Goal: Task Accomplishment & Management: Use online tool/utility

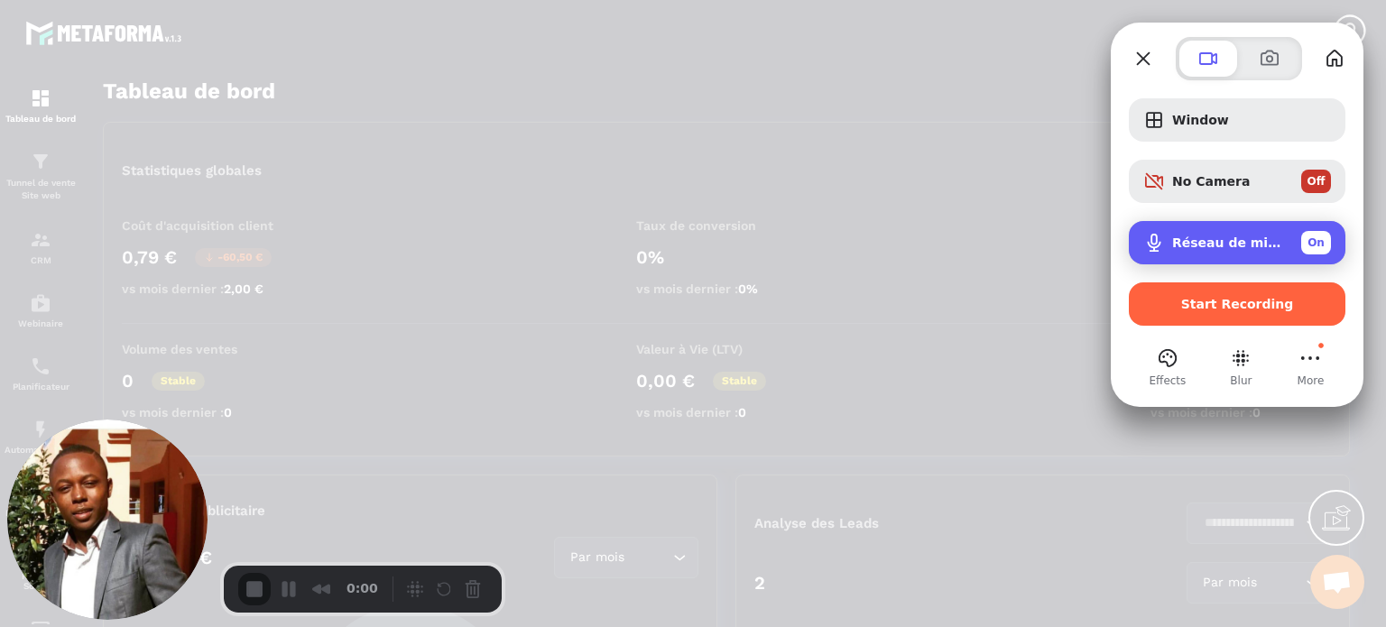
click at [1176, 234] on div "Réseau de microphones (2- Technologie Intel® Smart Sound pour microphones numér…" at bounding box center [1251, 242] width 159 height 23
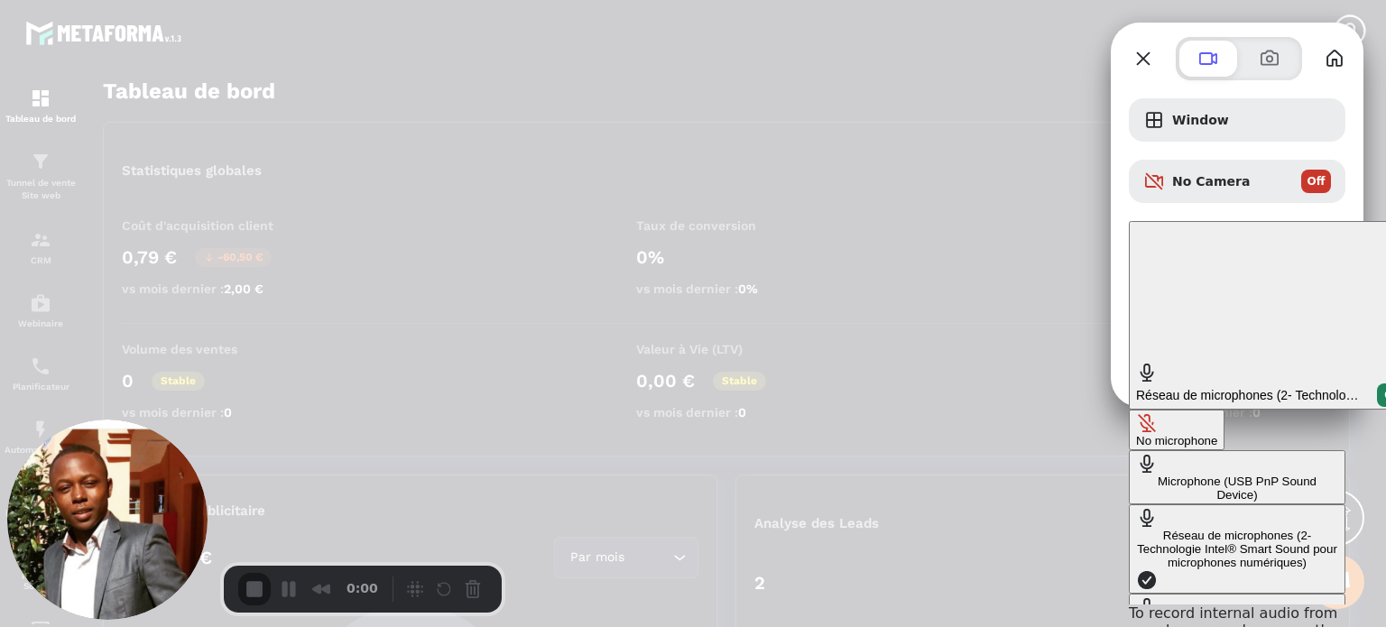
click at [1129, 450] on Device\) "Microphone (USB PnP Sound Device)" at bounding box center [1237, 477] width 217 height 54
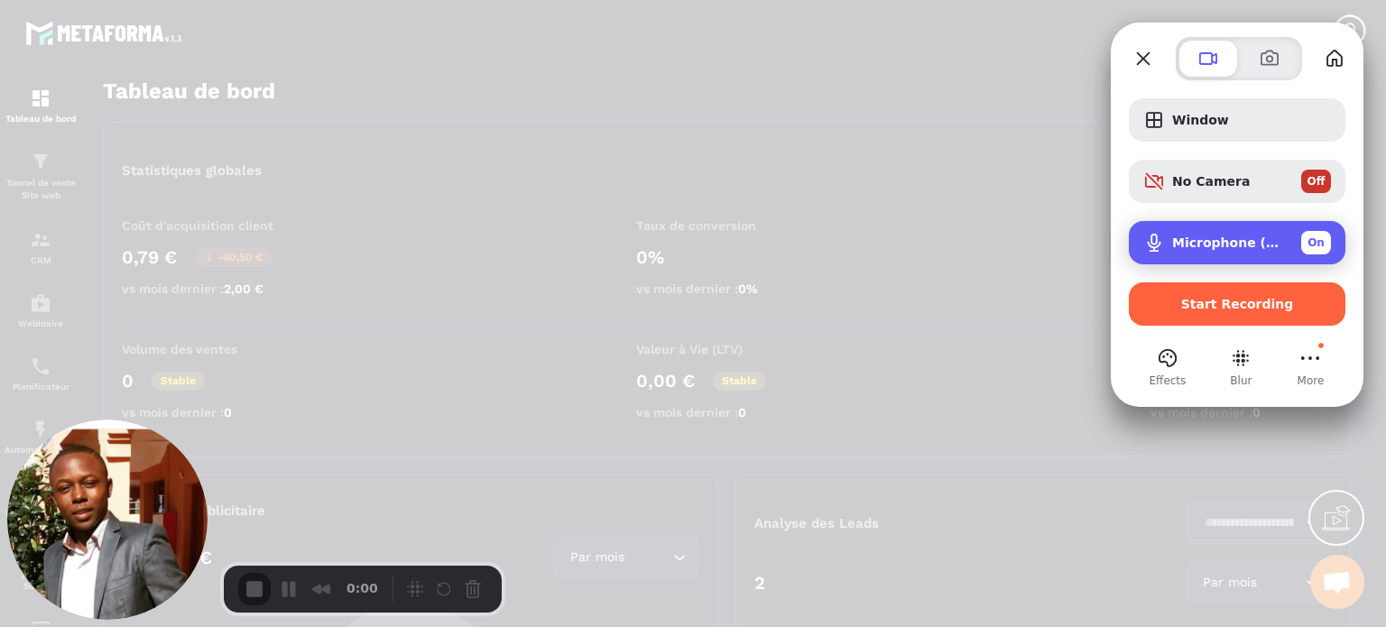
click at [1194, 251] on div "Microphone (USB PnP Sound Device) On" at bounding box center [1251, 242] width 159 height 23
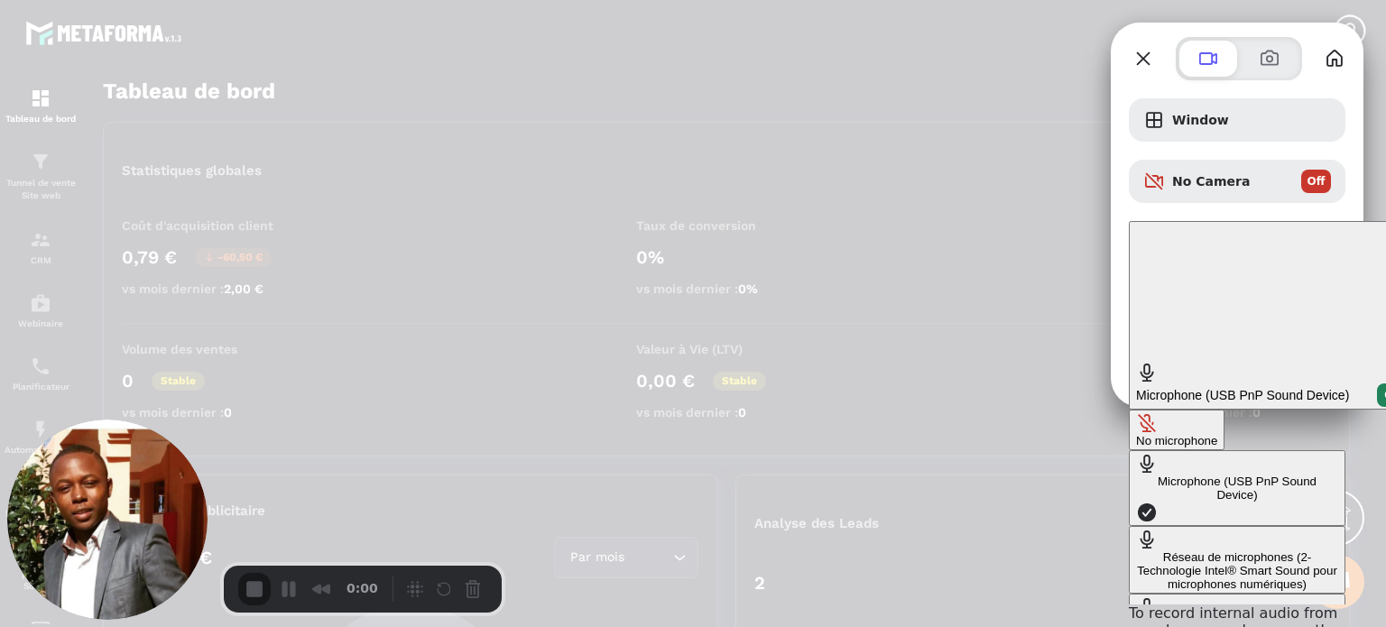
click at [1136, 550] on div "Réseau de microphones (2- Technologie Intel® Smart Sound pour microphones numér…" at bounding box center [1237, 570] width 202 height 41
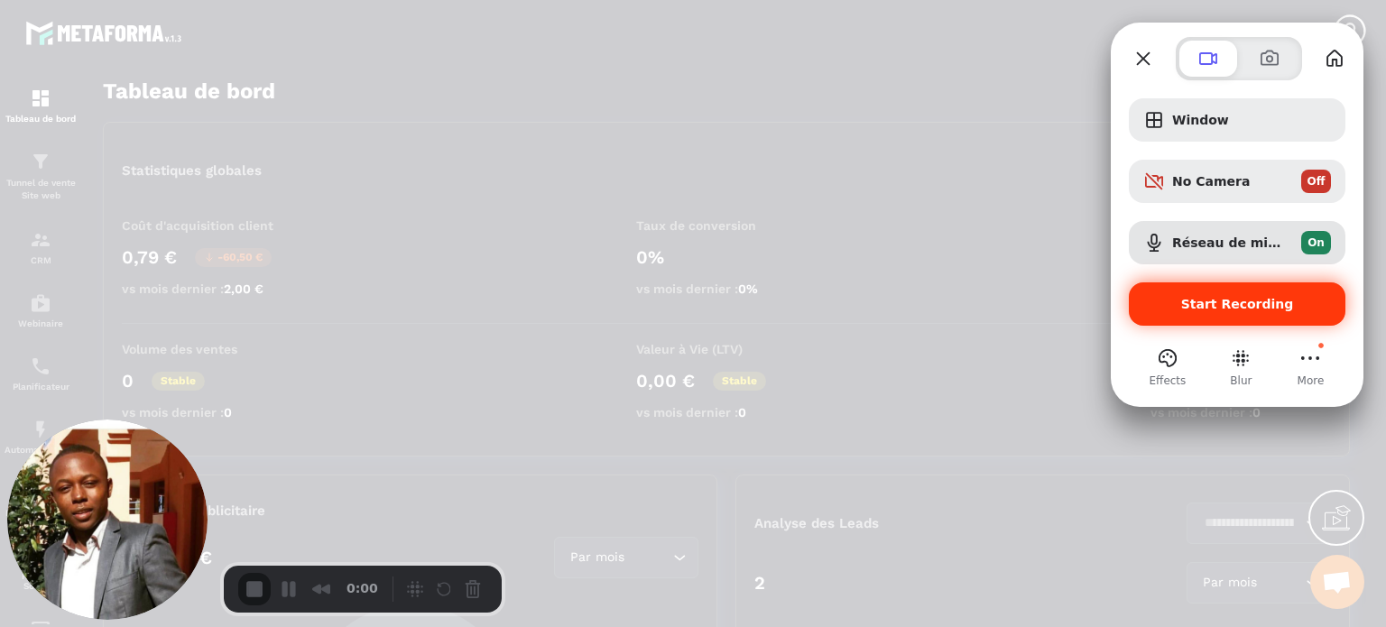
click at [1203, 306] on span "Start Recording" at bounding box center [1237, 304] width 113 height 14
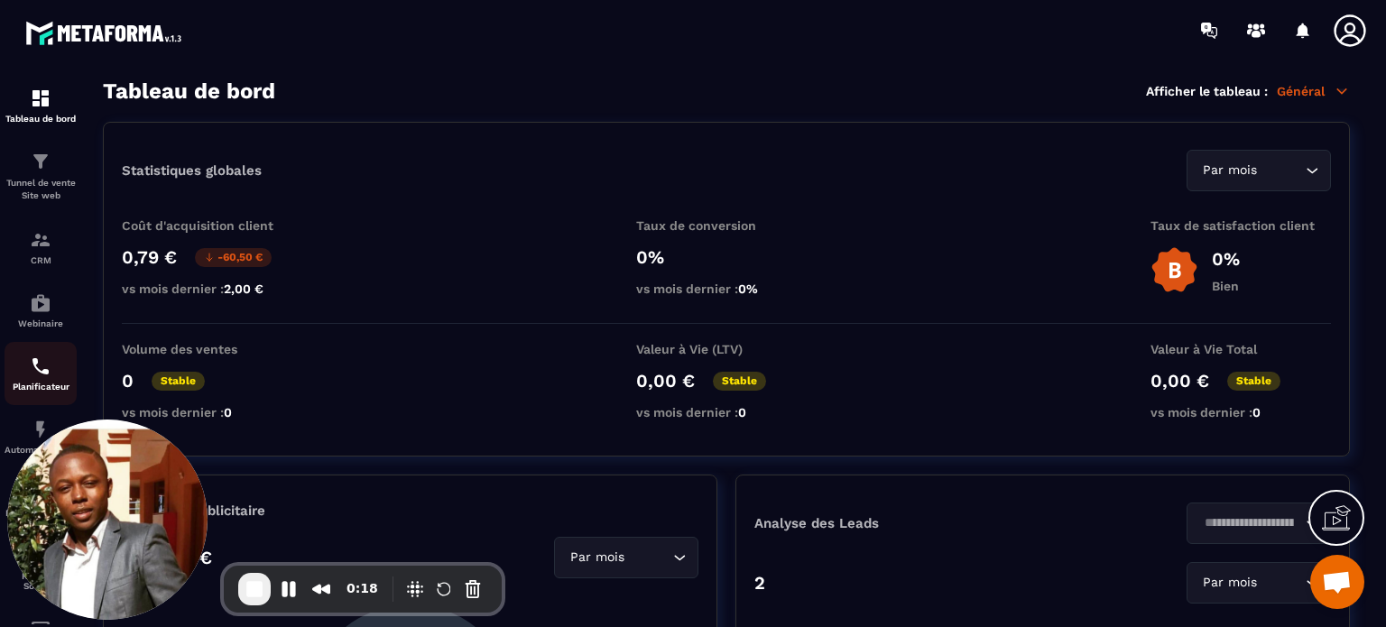
click at [40, 377] on img at bounding box center [41, 366] width 22 height 22
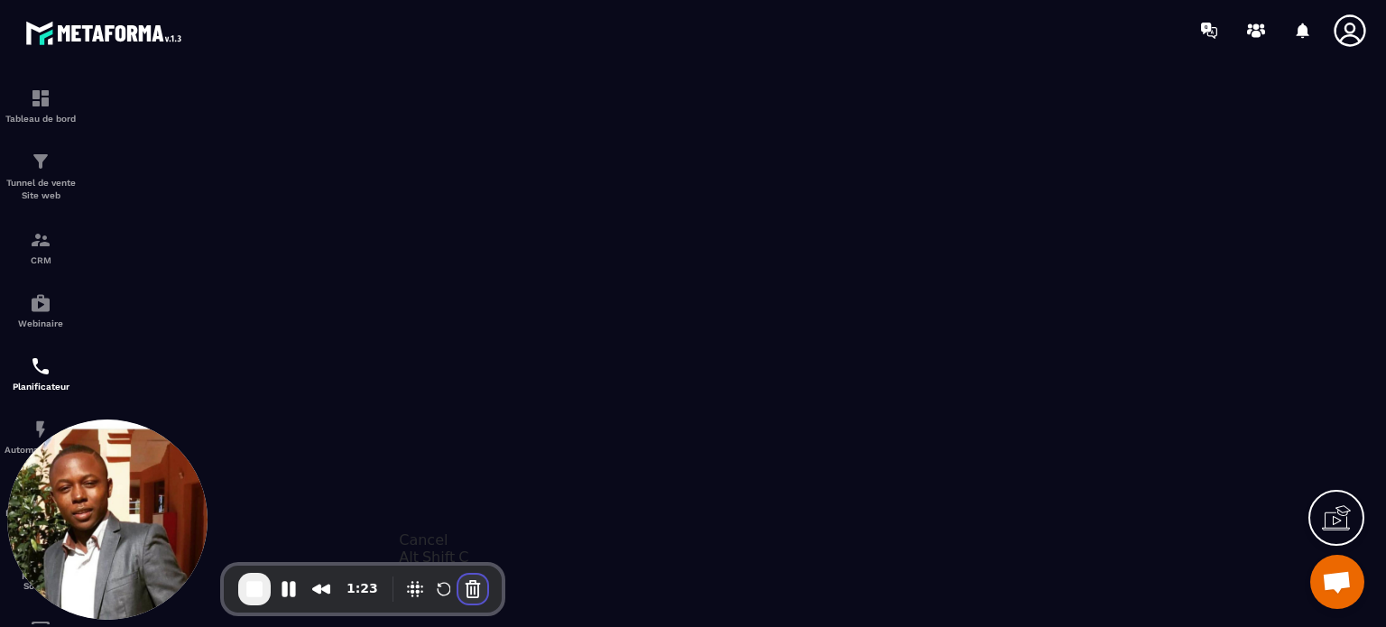
click at [466, 586] on button "Cancel Recording" at bounding box center [472, 589] width 29 height 29
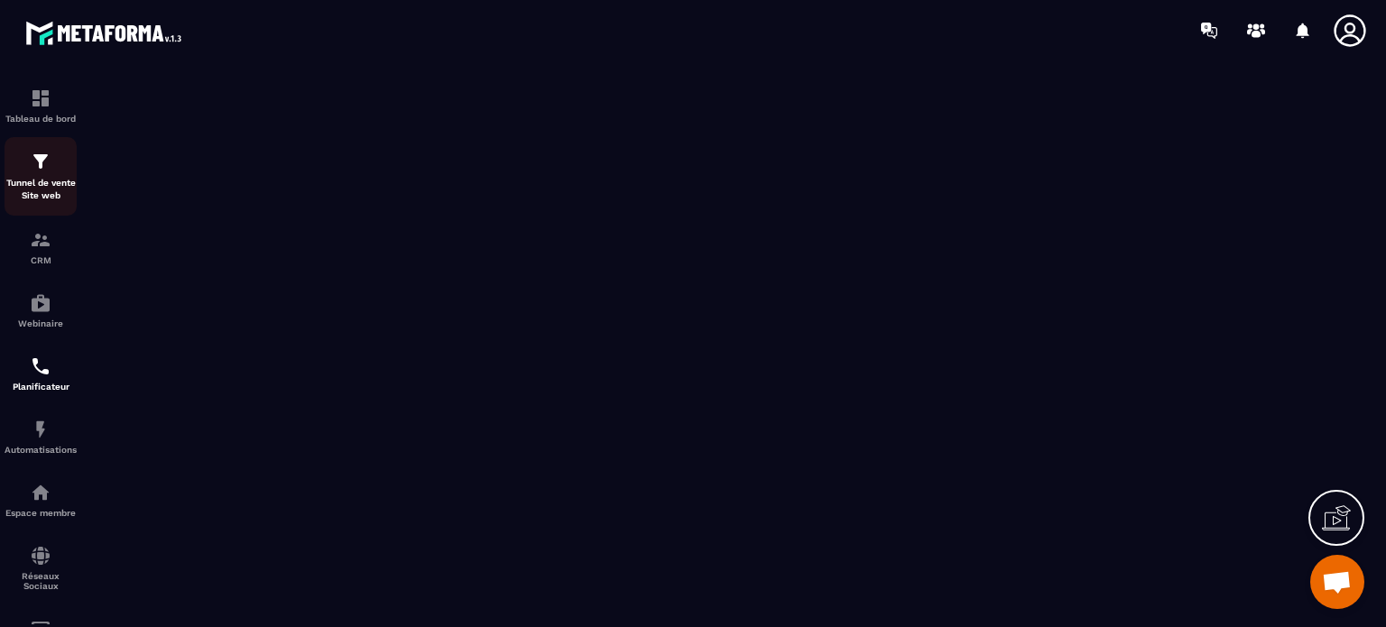
click at [52, 162] on div "Tunnel de vente Site web" at bounding box center [41, 176] width 72 height 51
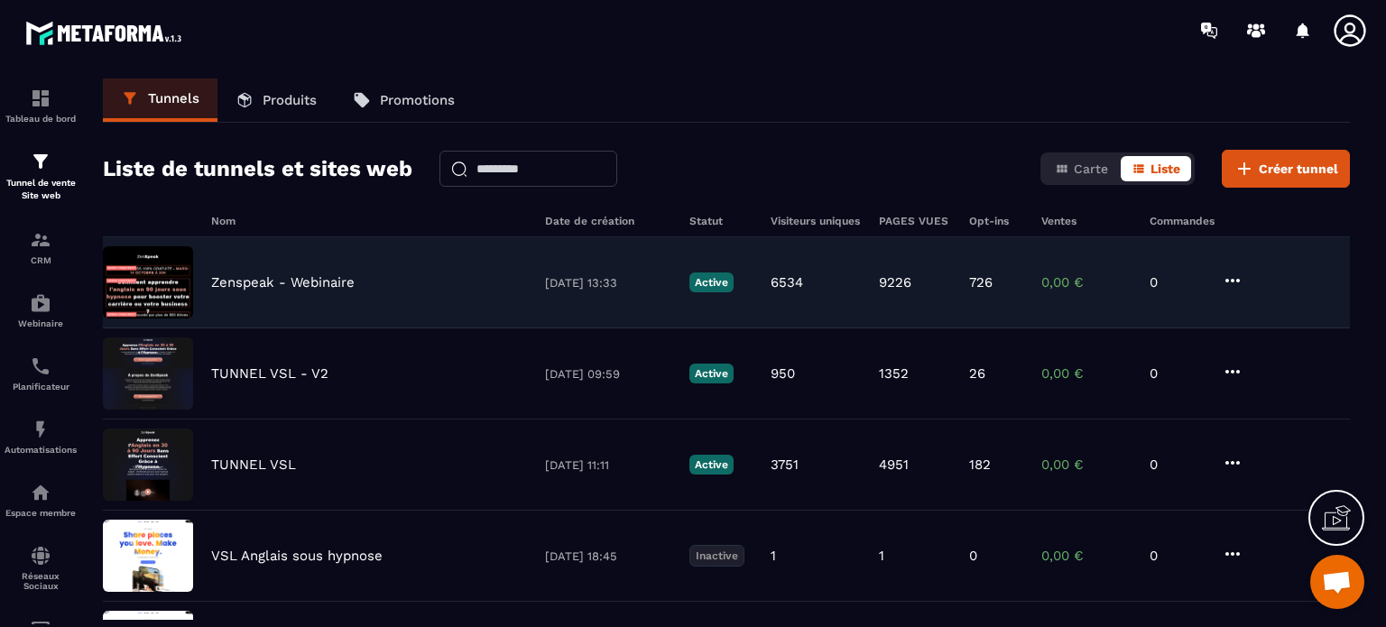
click at [241, 274] on p "Zenspeak - Webinaire" at bounding box center [282, 282] width 143 height 16
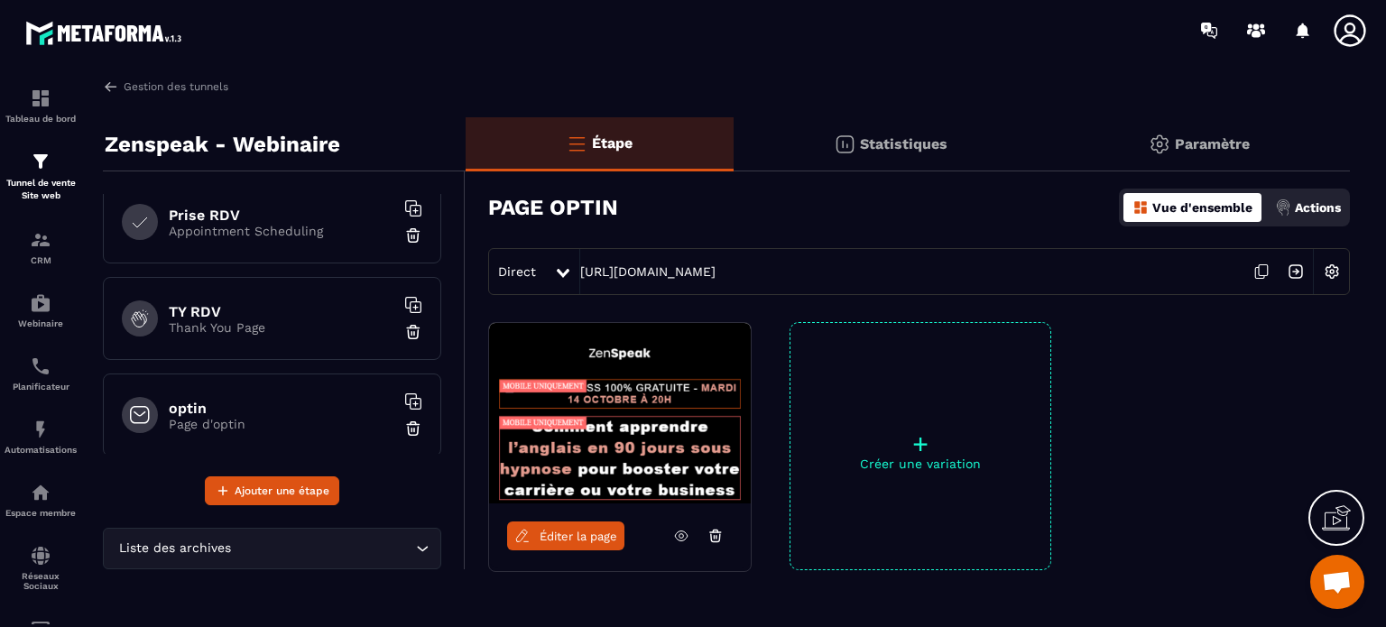
scroll to position [701, 0]
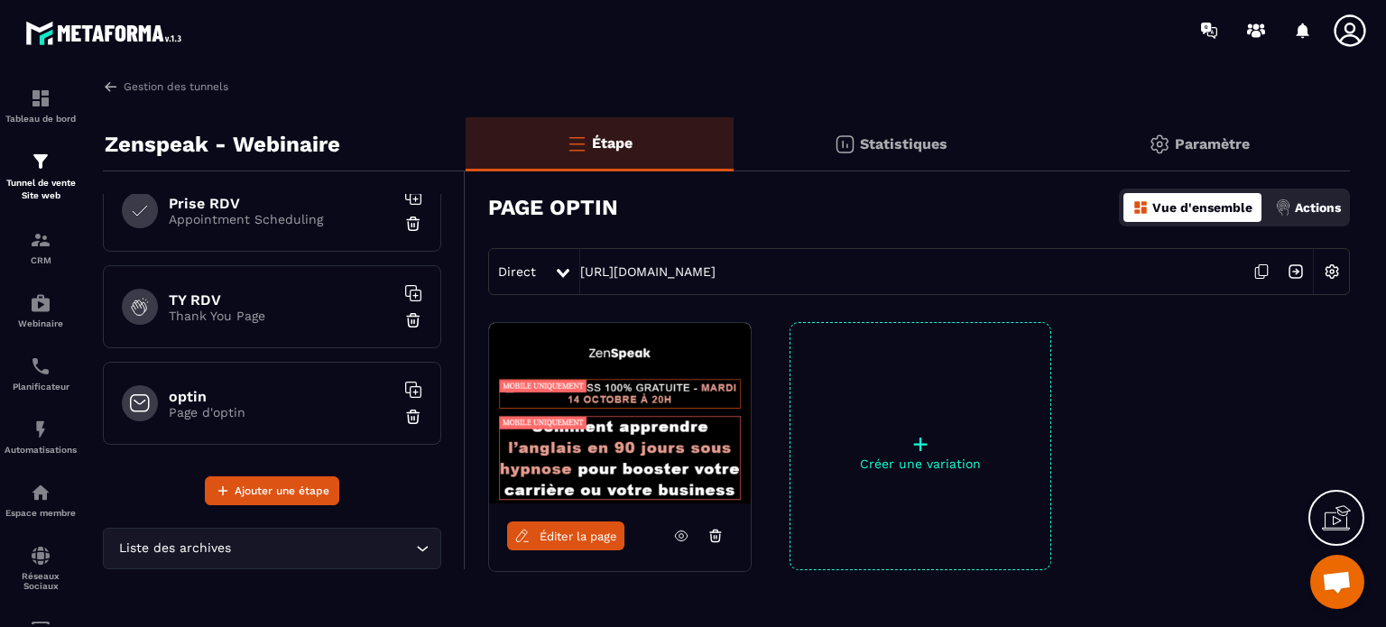
click at [272, 388] on h6 "optin" at bounding box center [282, 396] width 226 height 17
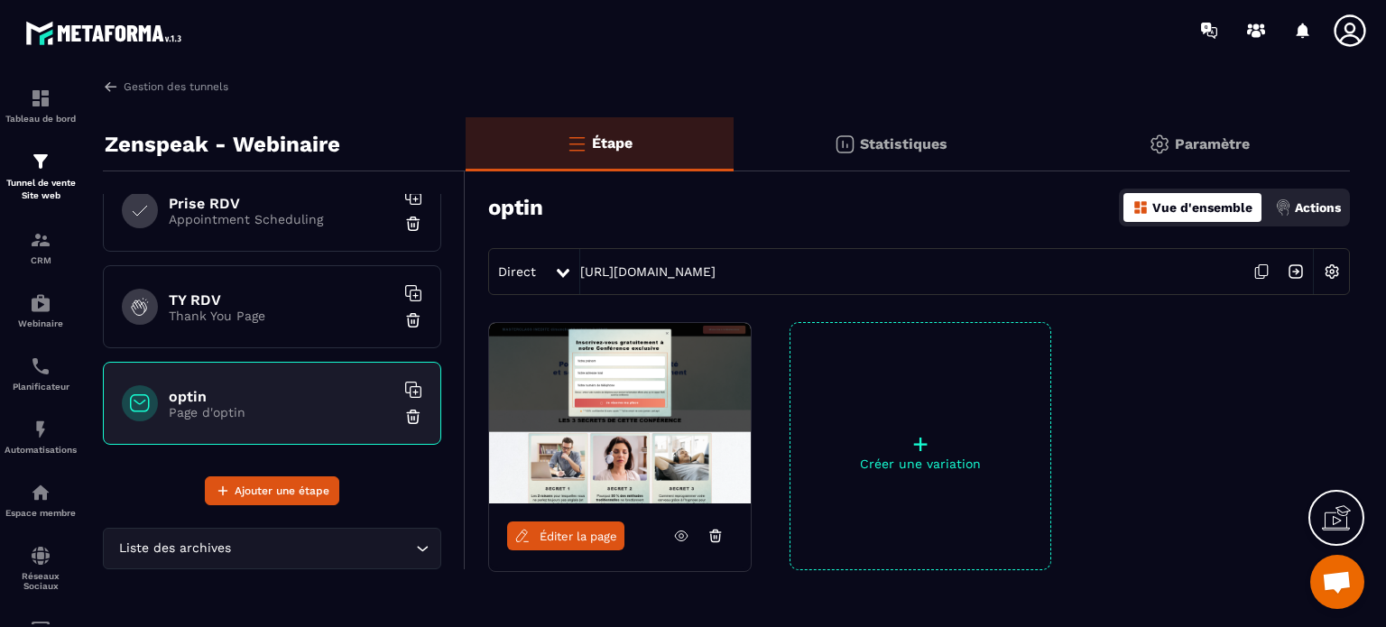
click at [682, 534] on icon at bounding box center [681, 536] width 5 height 5
click at [590, 530] on span "Éditer la page" at bounding box center [578, 537] width 78 height 14
